Goal: Task Accomplishment & Management: Use online tool/utility

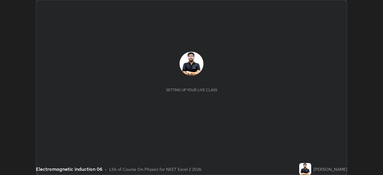
scroll to position [175, 382]
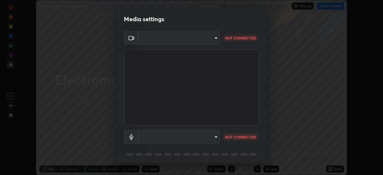
type input "b8f277cd8c291a0c7ed6159829793d80adb5f71bb500324d50d569f5a67401a8"
type input "default"
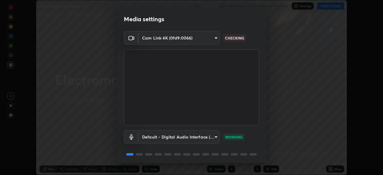
scroll to position [21, 0]
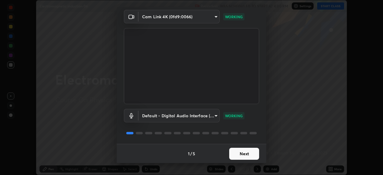
click at [238, 155] on button "Next" at bounding box center [244, 154] width 30 height 12
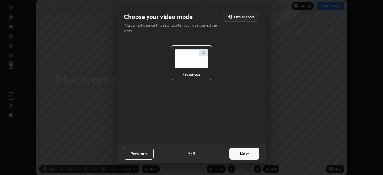
click at [239, 156] on button "Next" at bounding box center [244, 154] width 30 height 12
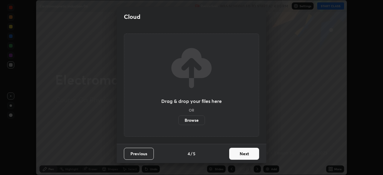
click at [248, 153] on button "Next" at bounding box center [244, 154] width 30 height 12
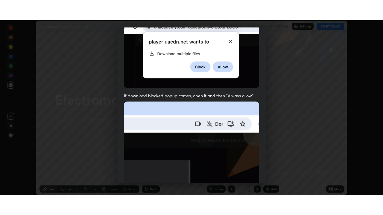
scroll to position [143, 0]
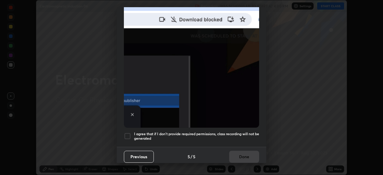
click at [124, 132] on div at bounding box center [127, 135] width 7 height 7
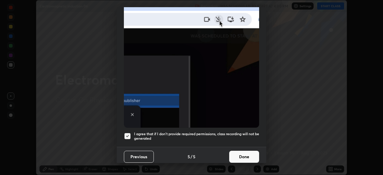
click at [241, 155] on button "Done" at bounding box center [244, 157] width 30 height 12
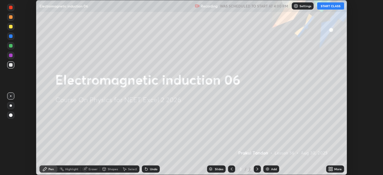
click at [338, 168] on div "More" at bounding box center [337, 168] width 7 height 3
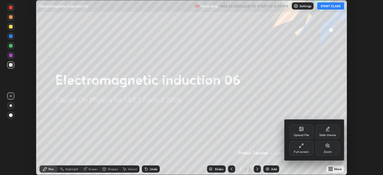
click at [334, 10] on div at bounding box center [191, 87] width 383 height 175
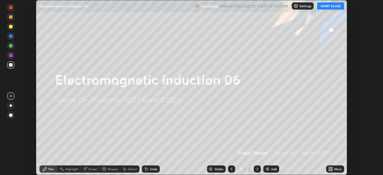
click at [272, 169] on div "Add" at bounding box center [274, 168] width 6 height 3
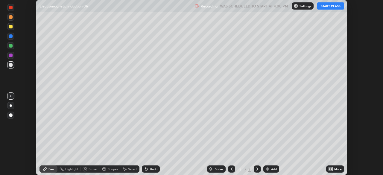
click at [333, 6] on button "START CLASS" at bounding box center [330, 5] width 27 height 7
click at [336, 167] on div "More" at bounding box center [337, 168] width 7 height 3
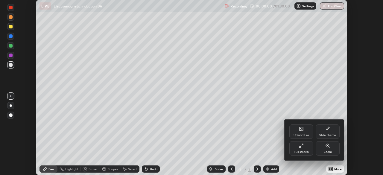
click at [305, 149] on div "Full screen" at bounding box center [301, 148] width 24 height 14
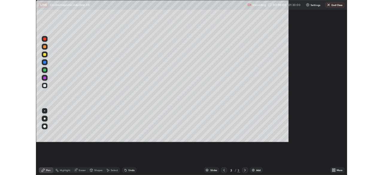
scroll to position [215, 383]
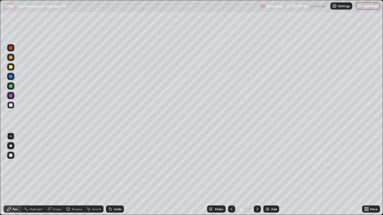
click at [115, 175] on div "Undo" at bounding box center [115, 209] width 18 height 7
click at [116, 175] on div "Undo" at bounding box center [115, 209] width 18 height 7
click at [115, 175] on div "Undo" at bounding box center [115, 209] width 18 height 7
click at [119, 175] on div "Undo" at bounding box center [115, 209] width 18 height 7
click at [13, 68] on div at bounding box center [10, 66] width 7 height 7
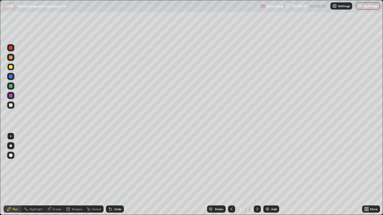
click at [9, 59] on div at bounding box center [11, 58] width 4 height 4
click at [13, 66] on div at bounding box center [10, 66] width 7 height 7
click at [11, 105] on div at bounding box center [11, 105] width 4 height 4
click at [10, 66] on div at bounding box center [11, 67] width 4 height 4
click at [11, 58] on div at bounding box center [11, 58] width 4 height 4
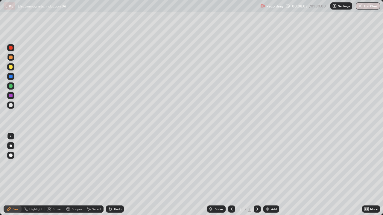
click at [12, 66] on div at bounding box center [11, 67] width 4 height 4
click at [11, 87] on div at bounding box center [11, 86] width 4 height 4
click at [114, 175] on div "Undo" at bounding box center [117, 209] width 7 height 3
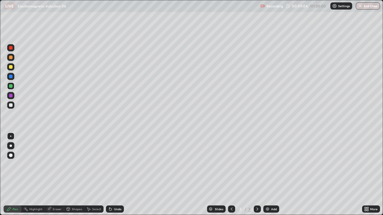
click at [111, 175] on div "Undo" at bounding box center [115, 209] width 18 height 7
click at [112, 175] on div "Undo" at bounding box center [115, 209] width 18 height 7
click at [113, 175] on div "Undo" at bounding box center [115, 209] width 18 height 7
click at [112, 175] on div "Undo" at bounding box center [115, 209] width 18 height 7
click at [113, 175] on div "Undo" at bounding box center [115, 209] width 18 height 7
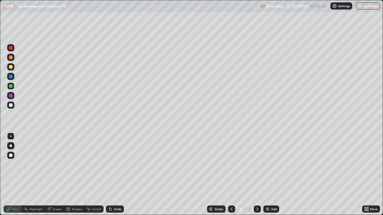
click at [112, 175] on div "Undo" at bounding box center [115, 209] width 18 height 7
click at [109, 175] on icon at bounding box center [110, 209] width 2 height 2
click at [110, 175] on icon at bounding box center [110, 209] width 5 height 5
click at [109, 175] on icon at bounding box center [110, 209] width 2 height 2
click at [111, 175] on icon at bounding box center [110, 209] width 5 height 5
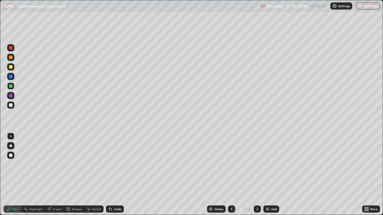
click at [111, 175] on icon at bounding box center [110, 209] width 5 height 5
click at [109, 175] on icon at bounding box center [110, 209] width 2 height 2
click at [111, 175] on icon at bounding box center [110, 209] width 5 height 5
click at [109, 175] on icon at bounding box center [110, 209] width 2 height 2
click at [109, 175] on icon at bounding box center [109, 208] width 1 height 1
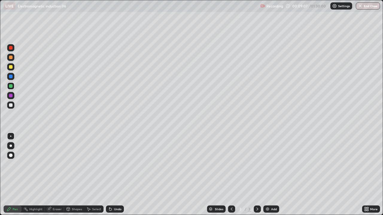
click at [109, 175] on icon at bounding box center [109, 208] width 1 height 1
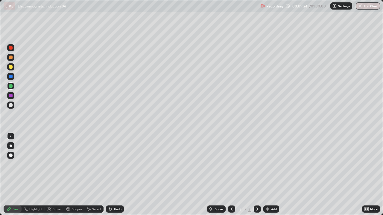
click at [12, 55] on div at bounding box center [10, 57] width 7 height 7
click at [117, 175] on div "Undo" at bounding box center [117, 209] width 7 height 3
click at [11, 46] on div at bounding box center [11, 48] width 4 height 4
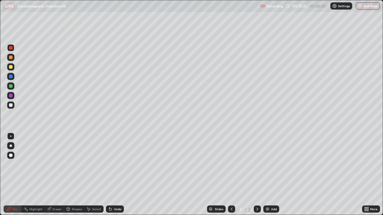
click at [114, 175] on div "Undo" at bounding box center [117, 209] width 7 height 3
click at [113, 175] on div "Undo" at bounding box center [115, 209] width 18 height 7
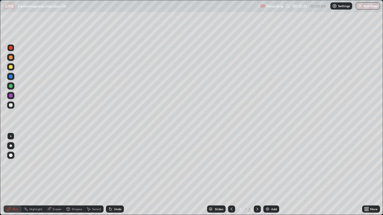
click at [112, 175] on div "Undo" at bounding box center [115, 209] width 18 height 7
click at [114, 175] on div "Undo" at bounding box center [117, 209] width 7 height 3
click at [113, 175] on div "Undo" at bounding box center [115, 209] width 18 height 7
click at [112, 175] on div "Undo" at bounding box center [115, 209] width 18 height 7
click at [113, 175] on div "Undo" at bounding box center [115, 209] width 18 height 7
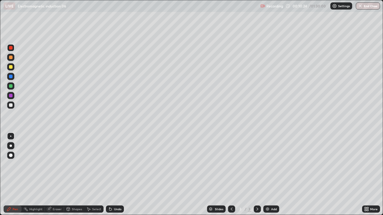
click at [114, 175] on div "Undo" at bounding box center [115, 209] width 18 height 7
click at [114, 175] on div "Undo" at bounding box center [117, 209] width 7 height 3
click at [54, 175] on div "Eraser" at bounding box center [57, 209] width 9 height 3
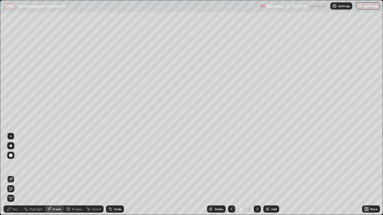
click at [14, 175] on div "Pen" at bounding box center [15, 209] width 5 height 3
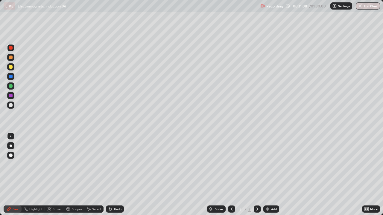
click at [14, 158] on div at bounding box center [10, 156] width 7 height 10
click at [271, 175] on div "Add" at bounding box center [274, 209] width 6 height 3
click at [13, 106] on div at bounding box center [10, 105] width 7 height 7
click at [114, 175] on div "Undo" at bounding box center [117, 209] width 7 height 3
click at [12, 146] on div at bounding box center [11, 146] width 2 height 2
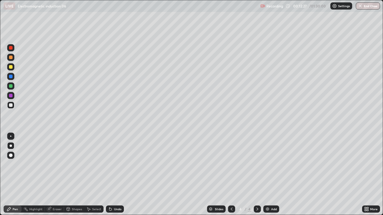
click at [115, 175] on div "Undo" at bounding box center [117, 209] width 7 height 3
click at [116, 175] on div "Undo" at bounding box center [117, 209] width 7 height 3
click at [11, 136] on div at bounding box center [10, 136] width 1 height 1
click at [11, 67] on div at bounding box center [11, 67] width 4 height 4
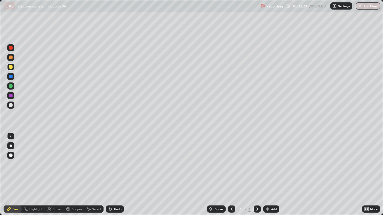
click at [9, 58] on div at bounding box center [11, 58] width 4 height 4
click at [13, 106] on div at bounding box center [10, 105] width 7 height 7
click at [117, 175] on div "Undo" at bounding box center [117, 209] width 7 height 3
click at [10, 66] on div at bounding box center [11, 67] width 4 height 4
click at [119, 175] on div "Undo" at bounding box center [115, 209] width 18 height 7
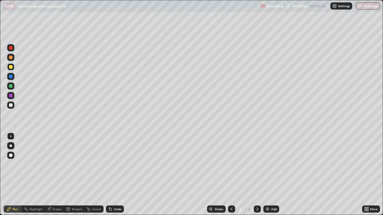
click at [11, 107] on div at bounding box center [10, 105] width 7 height 7
click at [11, 68] on div at bounding box center [11, 67] width 4 height 4
click at [13, 86] on div at bounding box center [10, 85] width 7 height 7
click at [278, 175] on div "Slides 4 / 4 Add" at bounding box center [243, 209] width 238 height 12
click at [271, 175] on div "Add" at bounding box center [274, 209] width 6 height 3
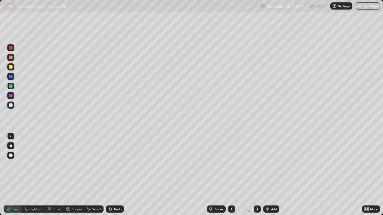
click at [11, 67] on div at bounding box center [11, 67] width 4 height 4
click at [231, 175] on icon at bounding box center [231, 209] width 2 height 3
click at [256, 175] on icon at bounding box center [257, 209] width 5 height 5
click at [52, 175] on div "Eraser" at bounding box center [54, 209] width 19 height 7
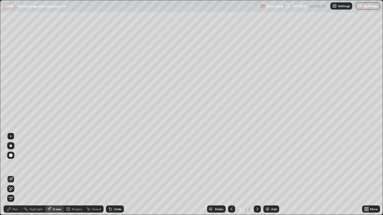
click at [270, 175] on div "Add" at bounding box center [271, 209] width 16 height 7
click at [11, 175] on icon at bounding box center [9, 209] width 5 height 5
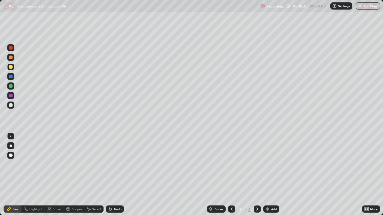
click at [12, 86] on div at bounding box center [11, 86] width 4 height 4
click at [230, 175] on icon at bounding box center [231, 209] width 5 height 5
click at [232, 175] on icon at bounding box center [231, 209] width 5 height 5
click at [256, 175] on icon at bounding box center [257, 209] width 2 height 3
click at [259, 175] on div at bounding box center [256, 209] width 7 height 7
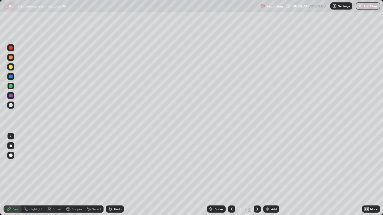
click at [228, 175] on div at bounding box center [231, 209] width 7 height 7
click at [230, 175] on icon at bounding box center [231, 209] width 5 height 5
click at [233, 175] on div at bounding box center [231, 209] width 7 height 7
click at [231, 175] on icon at bounding box center [231, 209] width 5 height 5
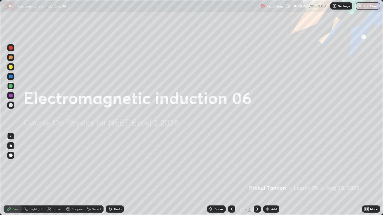
click at [256, 175] on div at bounding box center [256, 209] width 7 height 7
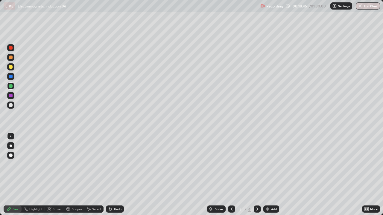
click at [256, 175] on icon at bounding box center [257, 209] width 5 height 5
click at [256, 175] on icon at bounding box center [257, 209] width 2 height 3
click at [256, 175] on icon at bounding box center [257, 209] width 5 height 5
click at [257, 175] on icon at bounding box center [257, 209] width 2 height 3
click at [10, 67] on div at bounding box center [11, 67] width 4 height 4
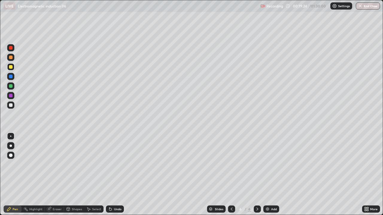
click at [9, 57] on div at bounding box center [11, 58] width 4 height 4
click at [231, 175] on icon at bounding box center [231, 209] width 5 height 5
click at [231, 175] on icon at bounding box center [231, 209] width 2 height 3
click at [256, 175] on icon at bounding box center [257, 209] width 2 height 3
click at [256, 175] on icon at bounding box center [257, 209] width 5 height 5
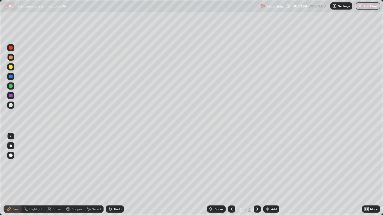
click at [254, 175] on div at bounding box center [256, 209] width 7 height 7
click at [228, 175] on div at bounding box center [231, 209] width 7 height 7
click at [229, 175] on icon at bounding box center [231, 209] width 5 height 5
click at [256, 175] on div at bounding box center [256, 209] width 7 height 7
click at [257, 175] on div at bounding box center [256, 209] width 7 height 12
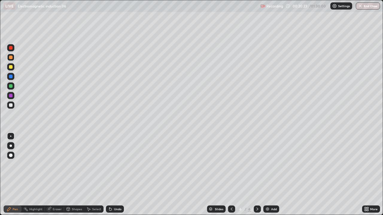
click at [13, 106] on div at bounding box center [10, 105] width 7 height 7
click at [13, 87] on div at bounding box center [10, 85] width 7 height 7
click at [231, 175] on icon at bounding box center [231, 209] width 5 height 5
click at [253, 175] on div at bounding box center [256, 209] width 7 height 7
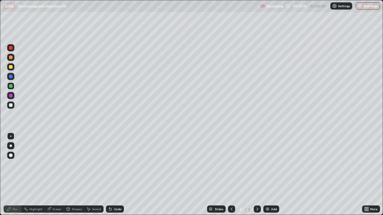
click at [256, 175] on icon at bounding box center [257, 209] width 5 height 5
click at [254, 175] on div at bounding box center [256, 209] width 7 height 7
click at [14, 106] on div at bounding box center [10, 105] width 7 height 7
click at [10, 65] on div at bounding box center [11, 67] width 4 height 4
click at [119, 175] on div "Undo" at bounding box center [117, 209] width 7 height 3
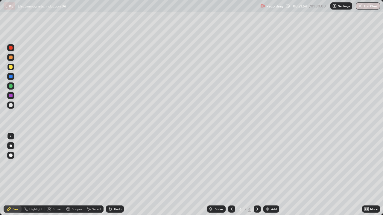
click at [231, 175] on icon at bounding box center [231, 209] width 5 height 5
click at [228, 175] on div at bounding box center [231, 209] width 7 height 7
click at [256, 175] on icon at bounding box center [257, 209] width 5 height 5
click at [259, 175] on div at bounding box center [256, 209] width 7 height 7
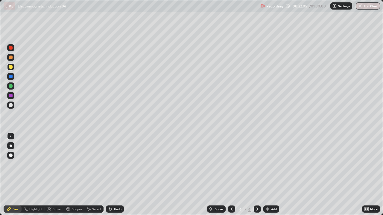
click at [117, 175] on div "Undo" at bounding box center [117, 209] width 7 height 3
click at [116, 175] on div "Undo" at bounding box center [117, 209] width 7 height 3
click at [117, 175] on div "Undo" at bounding box center [117, 209] width 7 height 3
click at [116, 175] on div "Undo" at bounding box center [117, 209] width 7 height 3
click at [12, 108] on div at bounding box center [10, 105] width 7 height 7
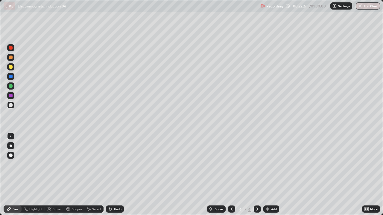
click at [9, 66] on div at bounding box center [11, 67] width 4 height 4
click at [13, 100] on div at bounding box center [10, 96] width 7 height 10
click at [13, 105] on div at bounding box center [10, 105] width 7 height 7
click at [9, 68] on div at bounding box center [11, 67] width 4 height 4
click at [113, 175] on div "Undo" at bounding box center [115, 209] width 18 height 7
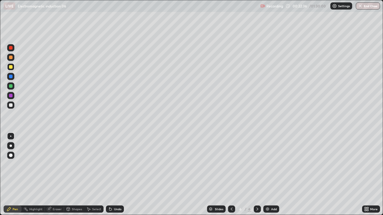
click at [113, 175] on div "Undo" at bounding box center [115, 209] width 18 height 7
click at [114, 175] on div "Undo" at bounding box center [115, 209] width 18 height 7
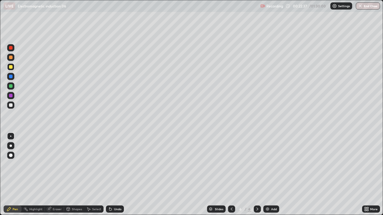
click at [114, 175] on div "Undo" at bounding box center [115, 209] width 18 height 7
click at [115, 175] on div "Undo" at bounding box center [115, 209] width 18 height 7
click at [114, 175] on div "Undo" at bounding box center [115, 209] width 18 height 7
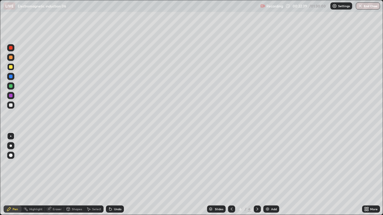
click at [114, 175] on div "Undo" at bounding box center [115, 209] width 18 height 7
click at [115, 175] on div "Undo" at bounding box center [115, 209] width 18 height 7
click at [231, 175] on icon at bounding box center [231, 209] width 5 height 5
click at [232, 175] on icon at bounding box center [231, 209] width 5 height 5
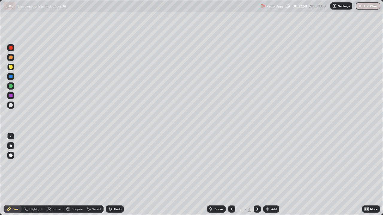
click at [231, 175] on icon at bounding box center [231, 209] width 2 height 3
click at [256, 175] on icon at bounding box center [257, 209] width 2 height 3
click at [256, 175] on icon at bounding box center [257, 209] width 5 height 5
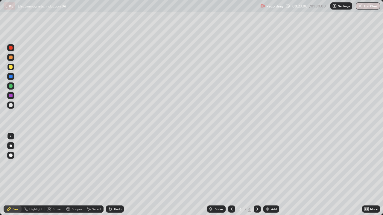
click at [256, 175] on icon at bounding box center [257, 209] width 5 height 5
click at [272, 175] on div "Add" at bounding box center [271, 209] width 16 height 7
click at [12, 106] on div at bounding box center [11, 105] width 4 height 4
click at [120, 175] on div "Undo" at bounding box center [117, 209] width 7 height 3
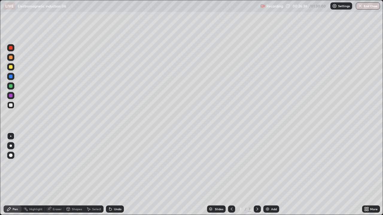
click at [11, 66] on div at bounding box center [11, 67] width 4 height 4
click at [115, 175] on div "Undo" at bounding box center [117, 209] width 7 height 3
click at [57, 175] on div "Eraser" at bounding box center [57, 209] width 9 height 3
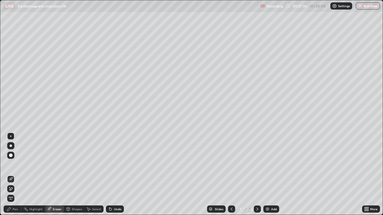
click at [14, 175] on div "Pen" at bounding box center [15, 209] width 5 height 3
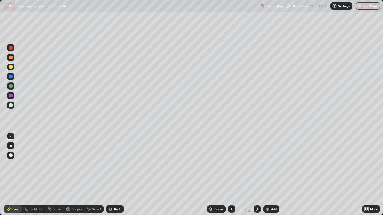
click at [13, 107] on div at bounding box center [10, 105] width 7 height 7
click at [11, 67] on div at bounding box center [11, 67] width 4 height 4
click at [11, 87] on div at bounding box center [11, 86] width 4 height 4
click at [0, 144] on div "Setting up your live class" at bounding box center [191, 107] width 383 height 215
click at [12, 55] on div at bounding box center [10, 57] width 7 height 7
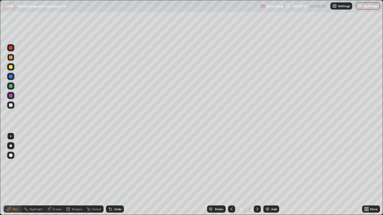
click at [12, 47] on div at bounding box center [11, 48] width 4 height 4
click at [10, 68] on div at bounding box center [11, 67] width 4 height 4
click at [11, 48] on div at bounding box center [11, 48] width 4 height 4
click at [12, 68] on div at bounding box center [11, 67] width 4 height 4
click at [12, 49] on div at bounding box center [11, 48] width 4 height 4
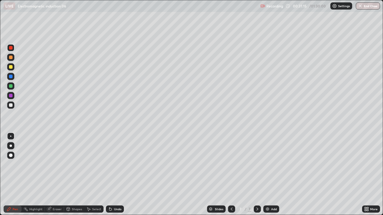
click at [13, 87] on div at bounding box center [10, 85] width 7 height 7
click at [275, 175] on div "Add" at bounding box center [271, 209] width 16 height 7
click at [11, 105] on div at bounding box center [11, 105] width 4 height 4
click at [231, 175] on icon at bounding box center [231, 209] width 5 height 5
click at [271, 175] on div "Add" at bounding box center [271, 209] width 16 height 7
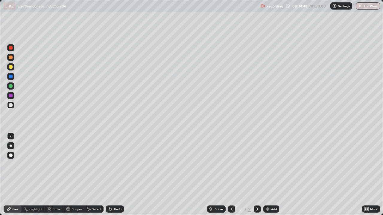
click at [7, 68] on div at bounding box center [10, 66] width 7 height 7
click at [256, 175] on div at bounding box center [256, 209] width 7 height 7
click at [12, 56] on div at bounding box center [11, 58] width 4 height 4
click at [267, 175] on img at bounding box center [267, 209] width 5 height 5
click at [114, 175] on div "Undo" at bounding box center [117, 209] width 7 height 3
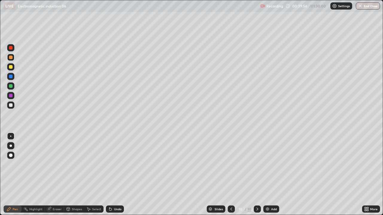
click at [12, 107] on div at bounding box center [10, 105] width 7 height 7
click at [112, 175] on icon at bounding box center [110, 209] width 5 height 5
click at [74, 175] on div "Shapes" at bounding box center [77, 209] width 10 height 3
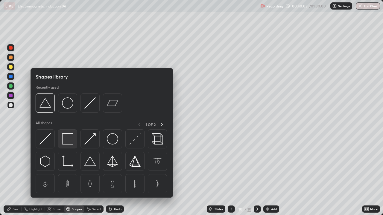
click at [68, 137] on img at bounding box center [67, 138] width 11 height 11
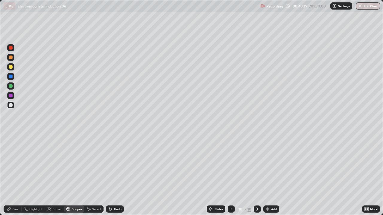
click at [118, 175] on div "Undo" at bounding box center [117, 209] width 7 height 3
click at [113, 175] on div "Undo" at bounding box center [115, 209] width 18 height 7
click at [117, 175] on div "Undo" at bounding box center [115, 209] width 18 height 7
click at [13, 175] on div "Pen" at bounding box center [13, 209] width 18 height 7
click at [10, 106] on div at bounding box center [11, 105] width 4 height 4
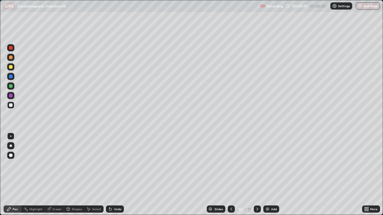
click at [11, 67] on div at bounding box center [11, 67] width 4 height 4
click at [74, 175] on div "Shapes" at bounding box center [77, 209] width 10 height 3
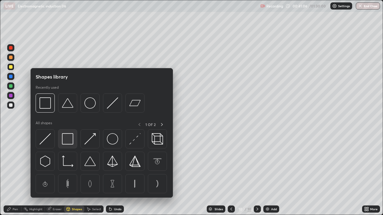
click at [69, 142] on img at bounding box center [67, 138] width 11 height 11
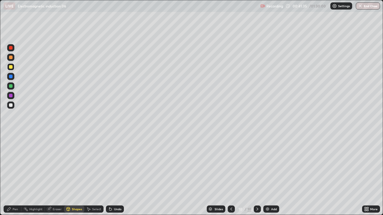
click at [115, 175] on div "Undo" at bounding box center [117, 209] width 7 height 3
click at [16, 175] on div "Pen" at bounding box center [15, 209] width 5 height 3
click at [12, 105] on div at bounding box center [11, 105] width 4 height 4
click at [0, 157] on div "Setting up your live class" at bounding box center [191, 107] width 383 height 215
click at [9, 65] on div at bounding box center [10, 66] width 7 height 7
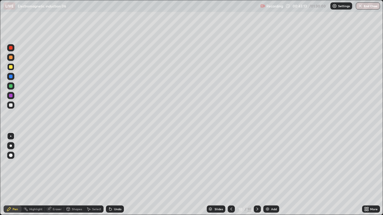
click at [11, 108] on div at bounding box center [10, 105] width 7 height 7
click at [270, 175] on div "Add" at bounding box center [271, 209] width 16 height 7
click at [231, 175] on icon at bounding box center [231, 209] width 5 height 5
click at [11, 67] on div at bounding box center [11, 67] width 4 height 4
click at [115, 175] on div "Undo" at bounding box center [115, 209] width 18 height 7
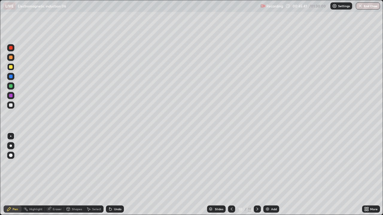
click at [116, 175] on div "Undo" at bounding box center [117, 209] width 7 height 3
click at [115, 175] on div "Undo" at bounding box center [117, 209] width 7 height 3
click at [114, 175] on div "Undo" at bounding box center [115, 209] width 18 height 7
click at [256, 175] on icon at bounding box center [257, 209] width 5 height 5
click at [230, 175] on icon at bounding box center [231, 209] width 5 height 5
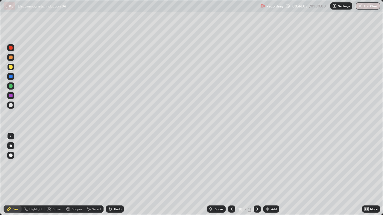
click at [256, 175] on icon at bounding box center [257, 209] width 5 height 5
click at [230, 175] on icon at bounding box center [231, 209] width 5 height 5
click at [254, 175] on div at bounding box center [256, 209] width 7 height 7
click at [11, 58] on div at bounding box center [11, 58] width 4 height 4
click at [121, 175] on div "Undo" at bounding box center [115, 209] width 18 height 7
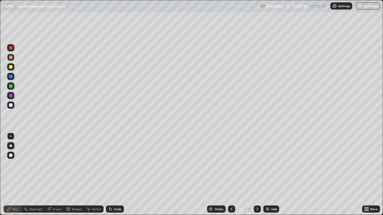
click at [120, 175] on div "Undo" at bounding box center [117, 209] width 7 height 3
click at [118, 175] on div "Undo" at bounding box center [117, 209] width 7 height 3
click at [116, 175] on div "Undo" at bounding box center [117, 209] width 7 height 3
click at [115, 175] on div "Undo" at bounding box center [117, 209] width 7 height 3
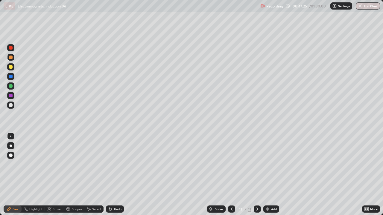
click at [115, 175] on div "Undo" at bounding box center [117, 209] width 7 height 3
click at [116, 175] on div "Undo" at bounding box center [117, 209] width 7 height 3
click at [114, 175] on div "Undo" at bounding box center [117, 209] width 7 height 3
click at [115, 175] on div "Undo" at bounding box center [115, 209] width 18 height 7
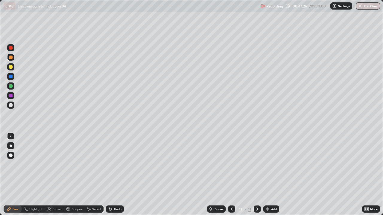
click at [116, 175] on div "Undo" at bounding box center [115, 209] width 18 height 7
click at [115, 175] on div "Undo" at bounding box center [115, 209] width 18 height 7
click at [116, 175] on div "Undo" at bounding box center [117, 209] width 7 height 3
click at [13, 105] on div at bounding box center [10, 105] width 7 height 7
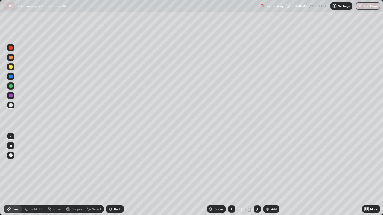
click at [14, 69] on div at bounding box center [10, 66] width 7 height 7
click at [13, 58] on div at bounding box center [10, 57] width 7 height 7
click at [13, 87] on div at bounding box center [10, 85] width 7 height 7
click at [9, 48] on div at bounding box center [11, 48] width 4 height 4
click at [114, 175] on div "Undo" at bounding box center [117, 209] width 7 height 3
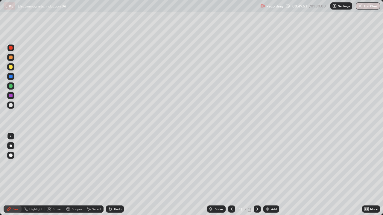
click at [117, 175] on div "Undo" at bounding box center [117, 209] width 7 height 3
click at [114, 175] on div "Undo" at bounding box center [117, 209] width 7 height 3
click at [115, 175] on div "Undo" at bounding box center [115, 209] width 18 height 7
click at [114, 175] on div "Undo" at bounding box center [115, 209] width 18 height 7
click at [115, 175] on div "Undo" at bounding box center [115, 209] width 18 height 7
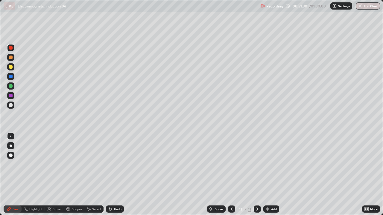
click at [115, 175] on div "Undo" at bounding box center [115, 209] width 18 height 7
click at [114, 175] on div "Undo" at bounding box center [115, 209] width 18 height 7
click at [233, 175] on div at bounding box center [231, 209] width 7 height 7
click at [257, 175] on div at bounding box center [256, 209] width 7 height 7
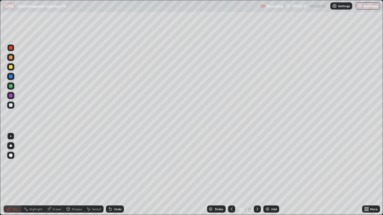
click at [271, 175] on div "Add" at bounding box center [271, 209] width 16 height 7
click at [14, 106] on div at bounding box center [10, 105] width 7 height 7
click at [231, 175] on icon at bounding box center [231, 209] width 5 height 5
click at [257, 175] on icon at bounding box center [257, 209] width 5 height 5
click at [11, 67] on div at bounding box center [11, 67] width 4 height 4
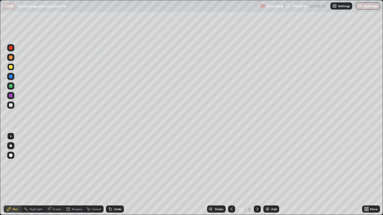
click at [231, 175] on icon at bounding box center [231, 209] width 5 height 5
click at [256, 175] on icon at bounding box center [257, 209] width 2 height 3
click at [230, 175] on icon at bounding box center [231, 209] width 5 height 5
click at [255, 175] on icon at bounding box center [257, 209] width 5 height 5
click at [13, 107] on div at bounding box center [10, 105] width 7 height 7
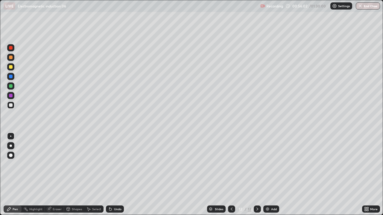
click at [14, 67] on div at bounding box center [10, 66] width 7 height 7
click at [12, 108] on div at bounding box center [10, 105] width 7 height 7
click at [11, 67] on div at bounding box center [11, 67] width 4 height 4
click at [11, 58] on div at bounding box center [11, 58] width 4 height 4
click at [12, 67] on div at bounding box center [11, 67] width 4 height 4
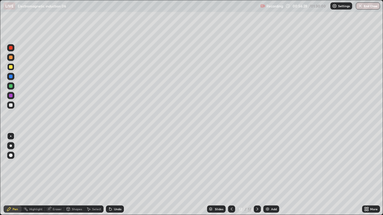
click at [117, 175] on div "Undo" at bounding box center [115, 209] width 18 height 7
click at [113, 175] on div "Undo" at bounding box center [113, 209] width 20 height 12
click at [13, 86] on div at bounding box center [10, 85] width 7 height 7
click at [231, 175] on icon at bounding box center [231, 209] width 5 height 5
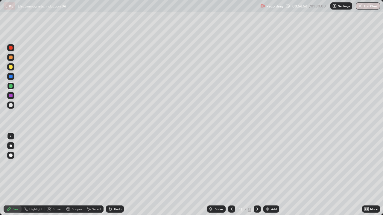
click at [233, 175] on div at bounding box center [231, 209] width 7 height 7
click at [256, 175] on icon at bounding box center [257, 209] width 5 height 5
click at [259, 175] on div at bounding box center [256, 209] width 7 height 7
click at [50, 175] on icon at bounding box center [49, 209] width 5 height 5
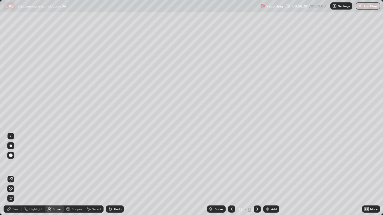
click at [11, 175] on div "Pen" at bounding box center [13, 209] width 18 height 7
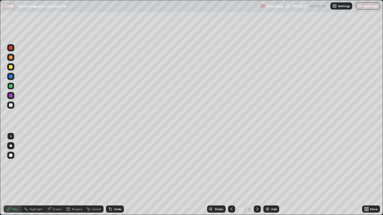
click at [274, 175] on div "Add" at bounding box center [274, 209] width 6 height 3
click at [11, 108] on div at bounding box center [10, 105] width 7 height 7
click at [12, 68] on div at bounding box center [10, 66] width 7 height 7
click at [113, 175] on div "Undo" at bounding box center [115, 209] width 18 height 7
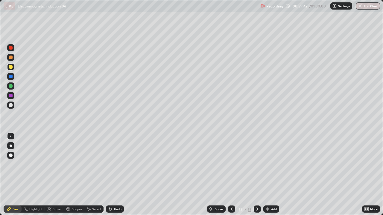
click at [114, 175] on div "Undo" at bounding box center [117, 209] width 7 height 3
click at [114, 175] on div "Undo" at bounding box center [115, 209] width 18 height 7
click at [114, 175] on div "Undo" at bounding box center [117, 209] width 7 height 3
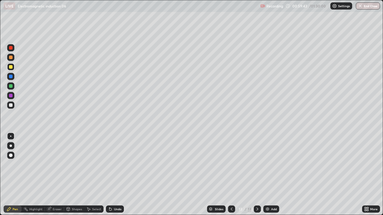
click at [115, 175] on div "Undo" at bounding box center [117, 209] width 7 height 3
click at [115, 175] on div "Undo" at bounding box center [115, 209] width 18 height 7
click at [116, 175] on div "Undo" at bounding box center [117, 209] width 7 height 3
click at [273, 175] on div "Add" at bounding box center [274, 209] width 6 height 3
click at [232, 175] on icon at bounding box center [231, 209] width 5 height 5
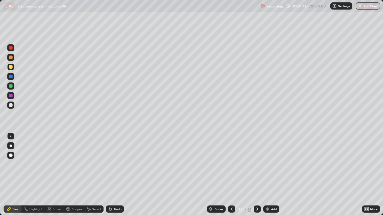
click at [258, 175] on div at bounding box center [256, 209] width 7 height 7
click at [118, 175] on div "Undo" at bounding box center [117, 209] width 7 height 3
click at [117, 175] on div "Undo" at bounding box center [117, 209] width 7 height 3
click at [114, 175] on div "Undo" at bounding box center [117, 209] width 7 height 3
click at [113, 175] on div "Undo" at bounding box center [115, 209] width 18 height 7
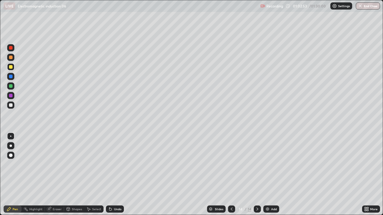
click at [114, 175] on div "Undo" at bounding box center [115, 209] width 18 height 7
click at [115, 175] on div "Undo" at bounding box center [117, 209] width 7 height 3
click at [116, 175] on div "Undo" at bounding box center [117, 209] width 7 height 3
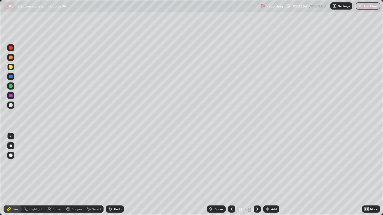
click at [117, 175] on div "Undo" at bounding box center [117, 209] width 7 height 3
click at [116, 175] on div "Undo" at bounding box center [117, 209] width 7 height 3
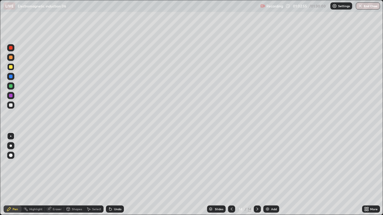
click at [116, 175] on div "Undo" at bounding box center [117, 209] width 7 height 3
click at [117, 175] on div "Undo" at bounding box center [117, 209] width 7 height 3
click at [231, 175] on icon at bounding box center [231, 209] width 5 height 5
click at [256, 175] on icon at bounding box center [257, 209] width 5 height 5
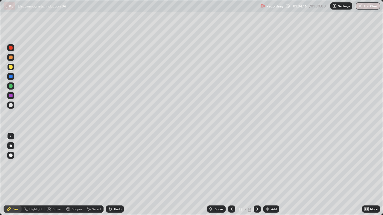
click at [256, 175] on icon at bounding box center [257, 209] width 5 height 5
click at [273, 175] on div "Add" at bounding box center [271, 209] width 16 height 7
click at [114, 175] on div "Undo" at bounding box center [115, 209] width 18 height 7
click at [112, 175] on div "Undo" at bounding box center [115, 209] width 18 height 7
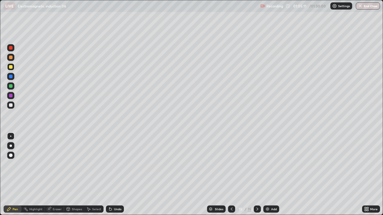
click at [112, 175] on div "Undo" at bounding box center [115, 209] width 18 height 7
click at [114, 175] on div "Undo" at bounding box center [117, 209] width 7 height 3
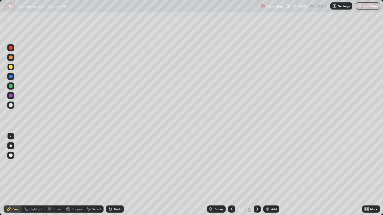
click at [116, 175] on div "Undo" at bounding box center [115, 209] width 18 height 7
click at [116, 175] on div "Undo" at bounding box center [117, 209] width 7 height 3
click at [114, 175] on div "Undo" at bounding box center [117, 209] width 7 height 3
click at [109, 175] on icon at bounding box center [110, 209] width 2 height 2
click at [111, 175] on icon at bounding box center [110, 209] width 5 height 5
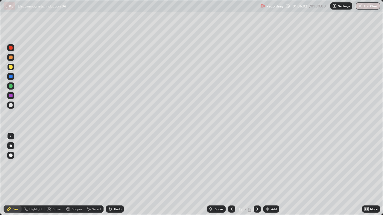
click at [111, 175] on icon at bounding box center [110, 209] width 2 height 2
click at [110, 175] on icon at bounding box center [110, 209] width 2 height 2
click at [111, 175] on icon at bounding box center [110, 209] width 5 height 5
click at [109, 175] on icon at bounding box center [110, 209] width 2 height 2
click at [110, 175] on icon at bounding box center [110, 209] width 2 height 2
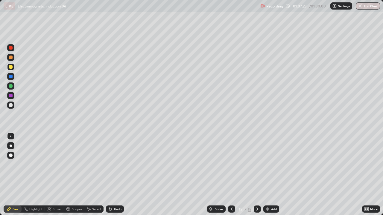
click at [109, 175] on icon at bounding box center [110, 209] width 2 height 2
click at [113, 175] on div "Undo" at bounding box center [115, 209] width 18 height 7
click at [114, 175] on div "Undo" at bounding box center [115, 209] width 18 height 7
click at [119, 175] on div "Undo" at bounding box center [117, 209] width 7 height 3
click at [271, 175] on div "Add" at bounding box center [274, 209] width 6 height 3
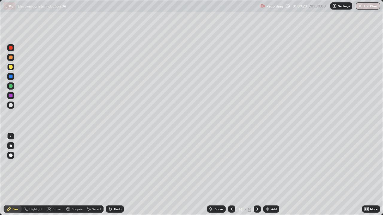
click at [231, 175] on icon at bounding box center [231, 209] width 5 height 5
click at [228, 175] on div at bounding box center [231, 209] width 7 height 12
click at [256, 175] on icon at bounding box center [257, 209] width 5 height 5
click at [271, 175] on div "Add" at bounding box center [271, 209] width 16 height 7
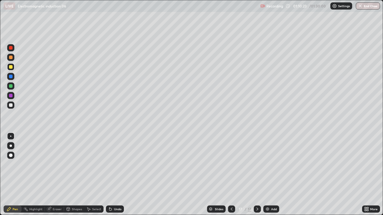
click at [11, 106] on div at bounding box center [11, 105] width 4 height 4
click at [11, 66] on div at bounding box center [11, 67] width 4 height 4
click at [55, 175] on div "Eraser" at bounding box center [57, 209] width 9 height 3
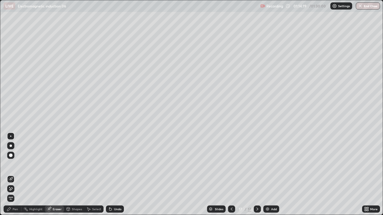
click at [9, 175] on icon at bounding box center [9, 209] width 5 height 5
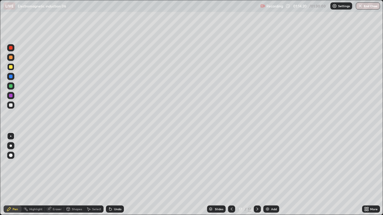
click at [109, 175] on icon at bounding box center [110, 209] width 2 height 2
click at [108, 175] on icon at bounding box center [110, 209] width 5 height 5
click at [109, 175] on icon at bounding box center [110, 209] width 2 height 2
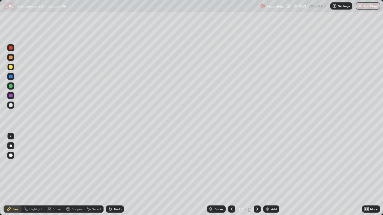
click at [109, 175] on icon at bounding box center [110, 209] width 2 height 2
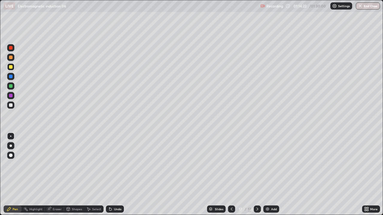
click at [109, 175] on icon at bounding box center [110, 209] width 2 height 2
click at [109, 175] on div "Undo" at bounding box center [115, 209] width 18 height 7
click at [108, 175] on div "Undo" at bounding box center [115, 209] width 18 height 7
click at [109, 175] on icon at bounding box center [110, 209] width 2 height 2
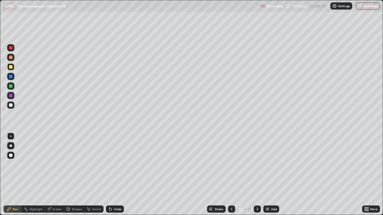
click at [109, 175] on icon at bounding box center [110, 209] width 2 height 2
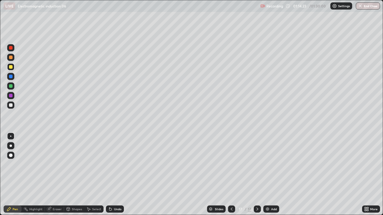
click at [110, 175] on icon at bounding box center [110, 209] width 2 height 2
click at [109, 175] on icon at bounding box center [110, 209] width 2 height 2
click at [110, 175] on icon at bounding box center [110, 209] width 2 height 2
click at [109, 175] on icon at bounding box center [109, 208] width 1 height 1
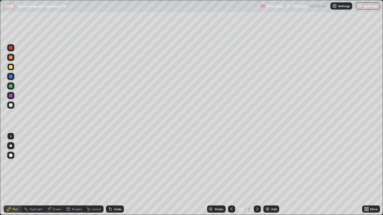
click at [109, 175] on icon at bounding box center [109, 208] width 1 height 1
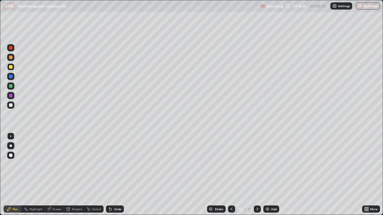
click at [109, 175] on icon at bounding box center [109, 208] width 1 height 1
click at [109, 175] on icon at bounding box center [110, 209] width 2 height 2
click at [56, 175] on div "Eraser" at bounding box center [57, 209] width 9 height 3
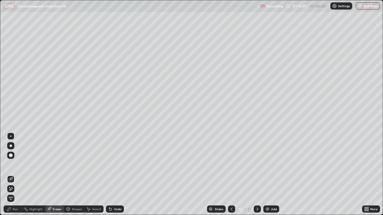
click at [13, 175] on div "Pen" at bounding box center [13, 209] width 18 height 7
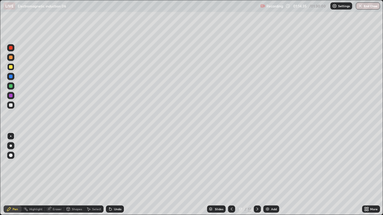
click at [57, 175] on div "Eraser" at bounding box center [57, 209] width 9 height 3
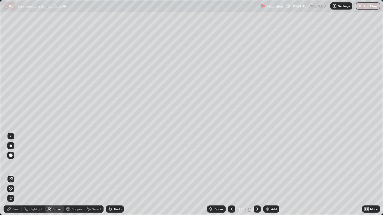
click at [14, 175] on div "Pen" at bounding box center [15, 209] width 5 height 3
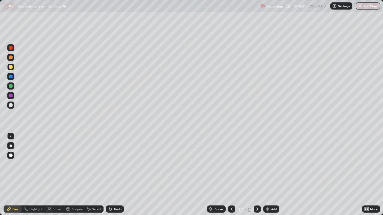
click at [111, 175] on icon at bounding box center [110, 209] width 5 height 5
click at [114, 175] on div "Undo" at bounding box center [115, 209] width 18 height 7
click at [117, 175] on div "Undo" at bounding box center [115, 209] width 18 height 7
click at [12, 59] on div at bounding box center [11, 58] width 4 height 4
click at [109, 175] on icon at bounding box center [110, 209] width 2 height 2
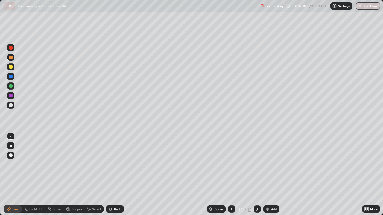
click at [114, 175] on div "Undo" at bounding box center [115, 209] width 18 height 7
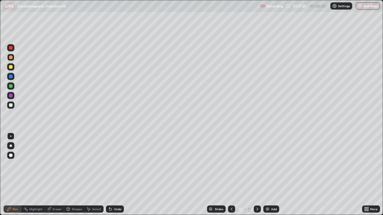
click at [116, 175] on div "Undo" at bounding box center [115, 209] width 18 height 7
click at [116, 175] on div "Undo" at bounding box center [117, 209] width 7 height 3
click at [115, 175] on div "Undo" at bounding box center [117, 209] width 7 height 3
click at [116, 175] on div "Undo" at bounding box center [117, 209] width 7 height 3
click at [114, 175] on div "Undo" at bounding box center [117, 209] width 7 height 3
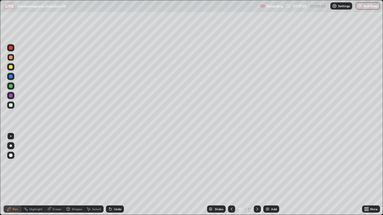
click at [114, 175] on div "Undo" at bounding box center [117, 209] width 7 height 3
click at [111, 175] on icon at bounding box center [110, 209] width 2 height 2
click at [272, 175] on div "Add" at bounding box center [274, 209] width 6 height 3
click at [10, 108] on div at bounding box center [10, 105] width 7 height 7
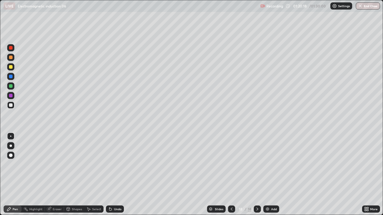
click at [13, 68] on div at bounding box center [10, 66] width 7 height 7
click at [109, 175] on icon at bounding box center [110, 209] width 2 height 2
click at [10, 108] on div at bounding box center [10, 105] width 7 height 7
click at [11, 68] on div at bounding box center [11, 67] width 4 height 4
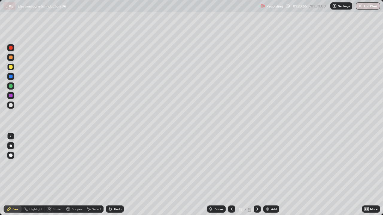
click at [118, 175] on div "Undo" at bounding box center [115, 209] width 18 height 7
click at [116, 175] on div "Undo" at bounding box center [117, 209] width 7 height 3
click at [115, 175] on div "Undo" at bounding box center [117, 209] width 7 height 3
click at [10, 49] on div at bounding box center [11, 48] width 4 height 4
click at [13, 67] on div at bounding box center [10, 66] width 7 height 7
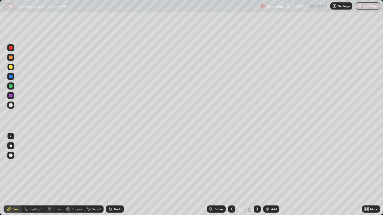
click at [114, 175] on div "Undo" at bounding box center [115, 209] width 18 height 7
click at [13, 85] on div at bounding box center [10, 85] width 7 height 7
click at [111, 175] on icon at bounding box center [110, 209] width 5 height 5
click at [112, 175] on div "Undo" at bounding box center [115, 209] width 18 height 7
click at [114, 175] on div "Undo" at bounding box center [117, 209] width 7 height 3
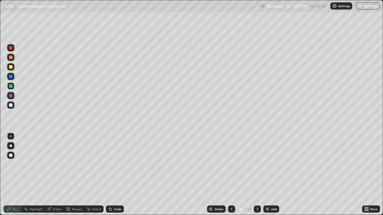
click at [114, 175] on div "Undo" at bounding box center [117, 209] width 7 height 3
click at [11, 47] on div at bounding box center [11, 48] width 4 height 4
click at [112, 175] on div "Undo" at bounding box center [115, 209] width 18 height 7
click at [114, 175] on div "Undo" at bounding box center [117, 209] width 7 height 3
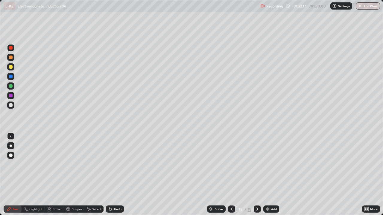
click at [114, 175] on div "Undo" at bounding box center [117, 209] width 7 height 3
click at [114, 175] on div "Undo" at bounding box center [115, 209] width 18 height 7
click at [11, 69] on div at bounding box center [10, 66] width 7 height 7
click at [10, 107] on div at bounding box center [10, 105] width 7 height 7
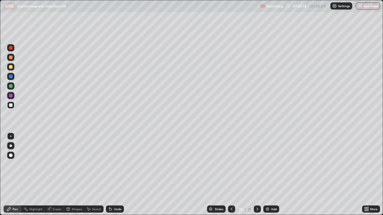
click at [9, 70] on div at bounding box center [10, 66] width 7 height 7
click at [115, 175] on div "Undo" at bounding box center [117, 209] width 7 height 3
click at [114, 175] on div "Undo" at bounding box center [117, 209] width 7 height 3
click at [114, 175] on div "Undo" at bounding box center [115, 209] width 18 height 7
click at [112, 175] on div "Undo" at bounding box center [115, 209] width 18 height 7
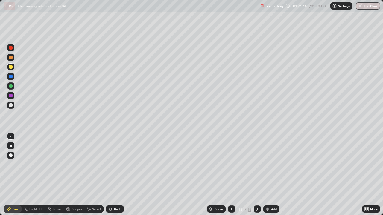
click at [109, 175] on icon at bounding box center [109, 208] width 1 height 1
click at [108, 175] on icon at bounding box center [110, 209] width 5 height 5
click at [109, 175] on icon at bounding box center [110, 209] width 2 height 2
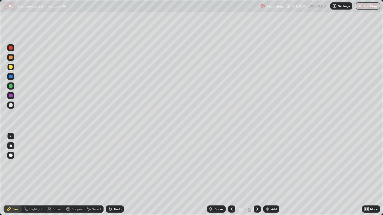
click at [109, 175] on icon at bounding box center [110, 209] width 2 height 2
click at [109, 175] on icon at bounding box center [109, 208] width 1 height 1
click at [109, 175] on icon at bounding box center [110, 209] width 2 height 2
click at [275, 175] on div "Add" at bounding box center [274, 209] width 6 height 3
click at [12, 106] on div at bounding box center [11, 105] width 4 height 4
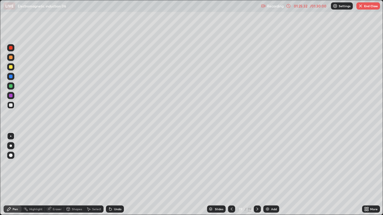
click at [9, 66] on div at bounding box center [11, 67] width 4 height 4
click at [231, 175] on icon at bounding box center [231, 209] width 5 height 5
click at [256, 175] on icon at bounding box center [257, 209] width 5 height 5
click at [11, 105] on div at bounding box center [11, 105] width 4 height 4
click at [12, 67] on div at bounding box center [11, 67] width 4 height 4
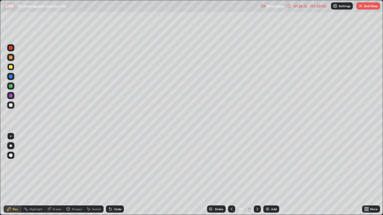
click at [13, 57] on div at bounding box center [10, 57] width 7 height 7
click at [269, 175] on div "Add" at bounding box center [271, 209] width 16 height 7
click at [12, 108] on div at bounding box center [10, 105] width 7 height 7
click at [12, 68] on div at bounding box center [11, 67] width 4 height 4
click at [269, 175] on div "Add" at bounding box center [271, 209] width 16 height 7
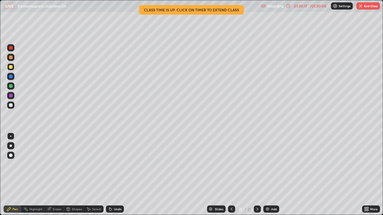
click at [375, 7] on button "End Class" at bounding box center [368, 5] width 24 height 7
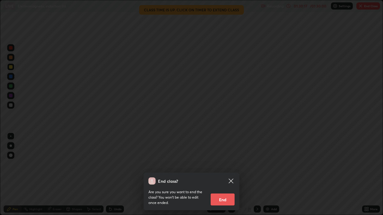
click at [226, 175] on button "End" at bounding box center [222, 200] width 24 height 12
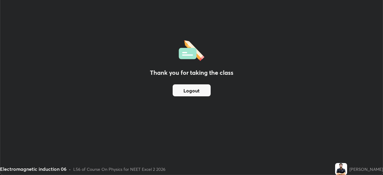
scroll to position [29714, 29506]
